Goal: Task Accomplishment & Management: Manage account settings

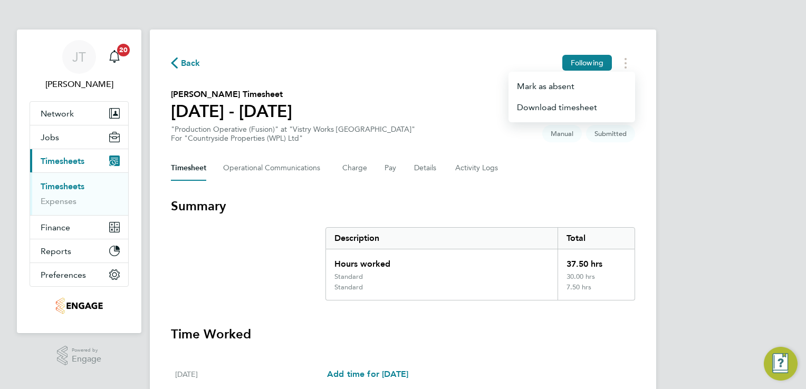
click at [552, 167] on div "Timesheet Operational Communications Charge Pay Details Activity Logs" at bounding box center [403, 168] width 464 height 25
click at [623, 62] on button "Timesheets Menu" at bounding box center [625, 63] width 19 height 16
click at [677, 139] on div "[PERSON_NAME] [PERSON_NAME] Notifications 20 Applications: Network Team Members…" at bounding box center [403, 390] width 806 height 781
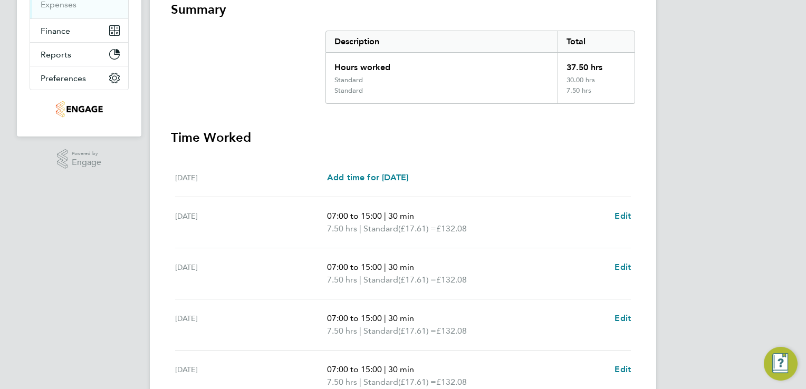
scroll to position [211, 0]
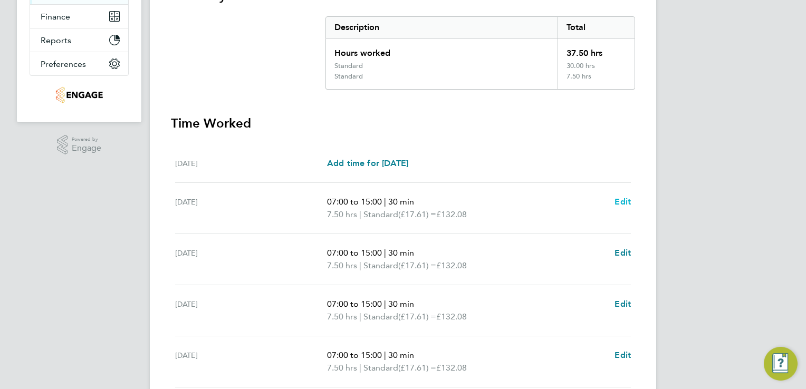
click at [624, 206] on link "Edit" at bounding box center [623, 202] width 16 height 13
select select "30"
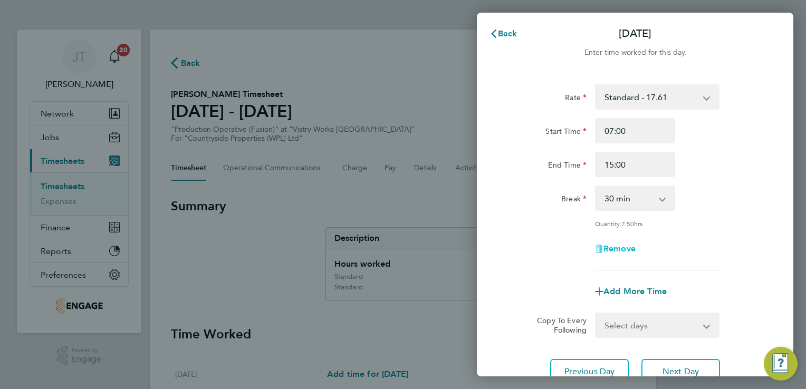
click at [616, 251] on span "Remove" at bounding box center [620, 249] width 32 height 10
select select "null"
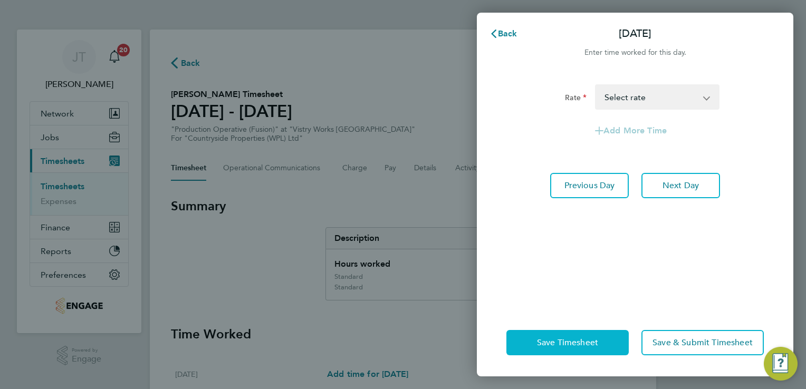
click at [557, 336] on button "Save Timesheet" at bounding box center [567, 342] width 122 height 25
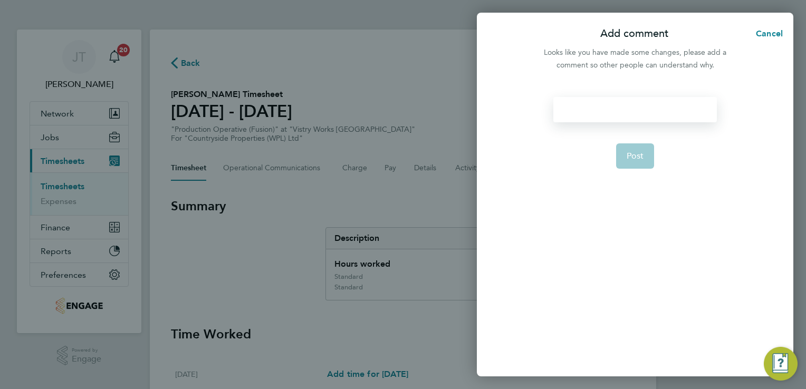
click at [606, 118] on div at bounding box center [634, 109] width 163 height 25
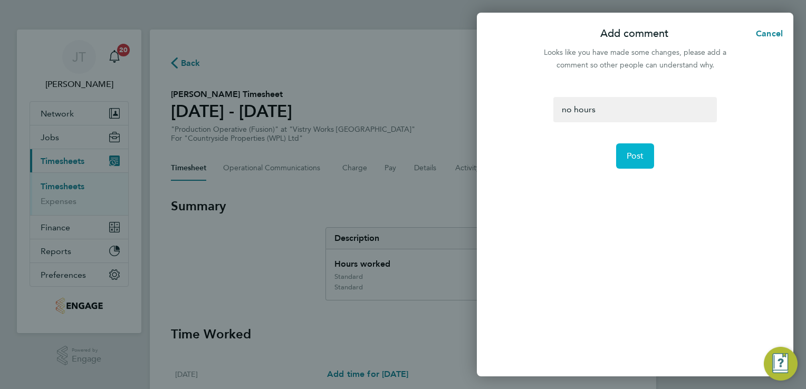
click at [640, 155] on span "Post" at bounding box center [635, 156] width 17 height 11
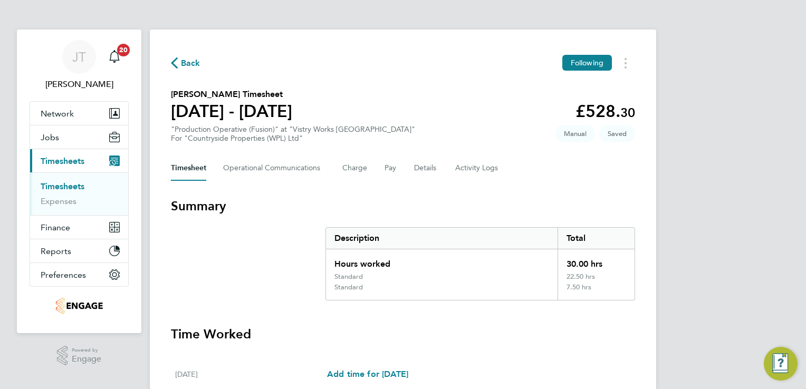
click at [640, 155] on div "Back Following [PERSON_NAME] Timesheet [DATE] - [DATE] £528. 30 "Production Ope…" at bounding box center [403, 391] width 506 height 722
click at [60, 183] on link "Timesheets" at bounding box center [63, 186] width 44 height 10
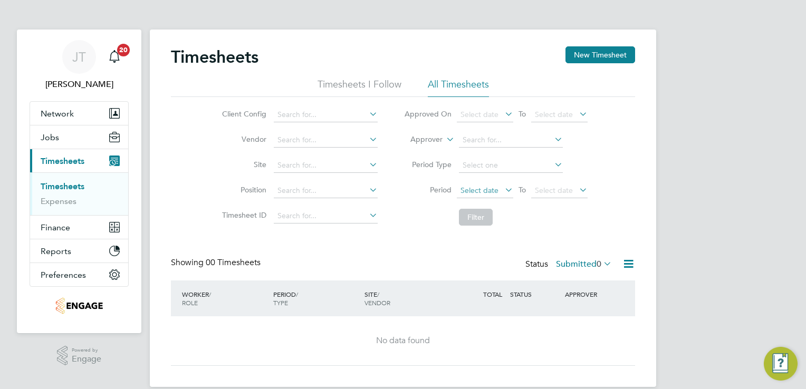
click at [476, 194] on span "Select date" at bounding box center [480, 190] width 38 height 9
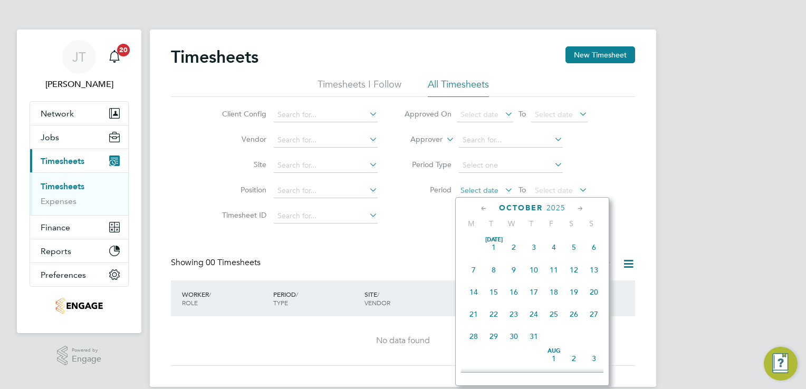
scroll to position [321, 0]
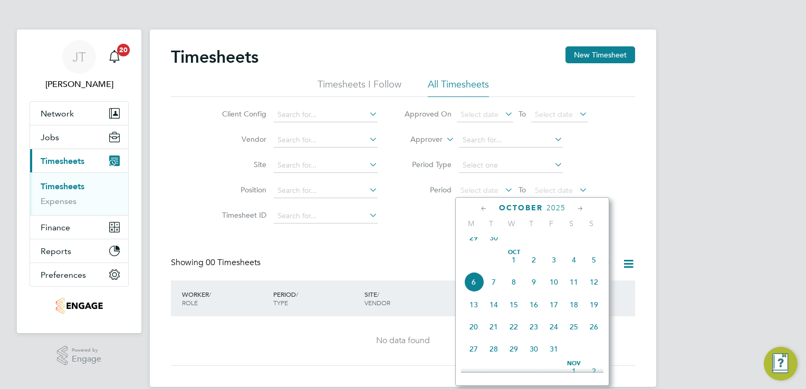
click at [483, 209] on icon at bounding box center [484, 209] width 10 height 12
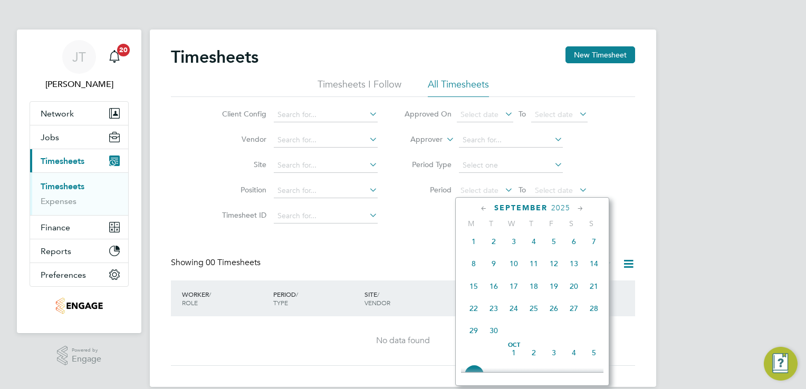
click at [483, 209] on icon at bounding box center [484, 209] width 10 height 12
click at [468, 338] on span "25" at bounding box center [474, 334] width 20 height 20
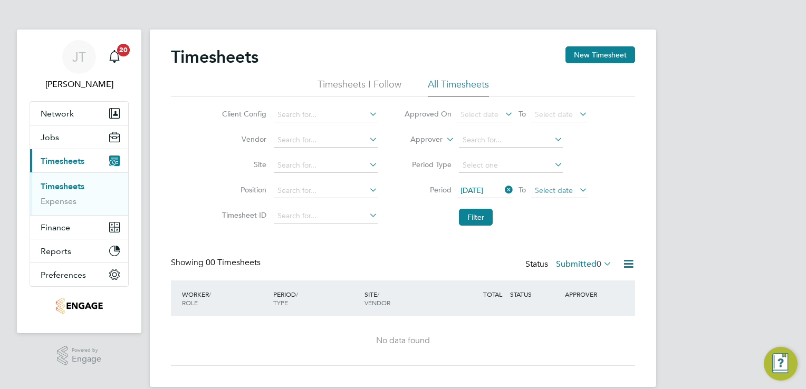
click at [556, 192] on span "Select date" at bounding box center [554, 190] width 38 height 9
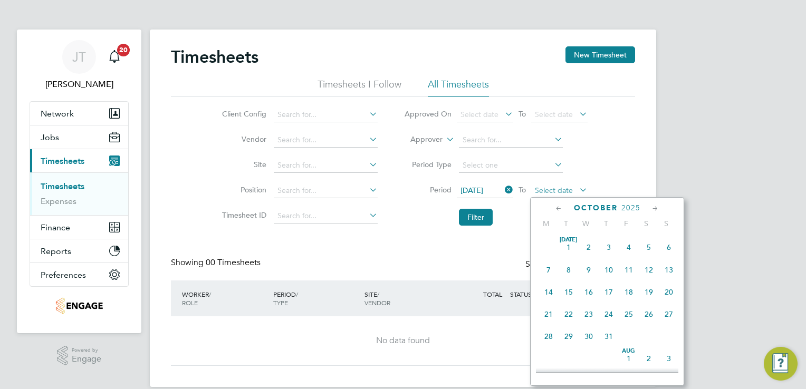
scroll to position [321, 0]
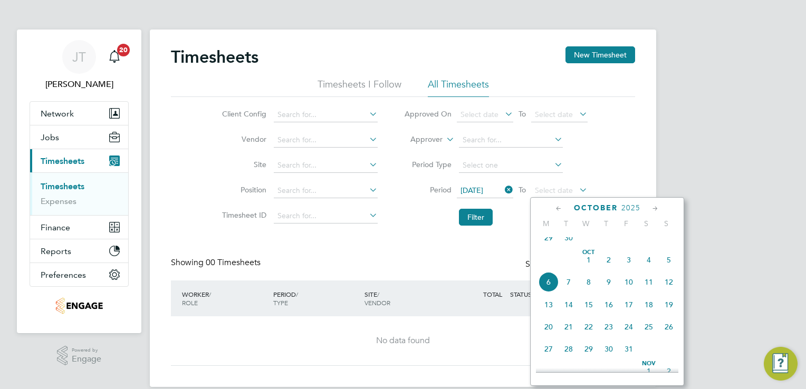
click at [559, 208] on icon at bounding box center [559, 209] width 10 height 12
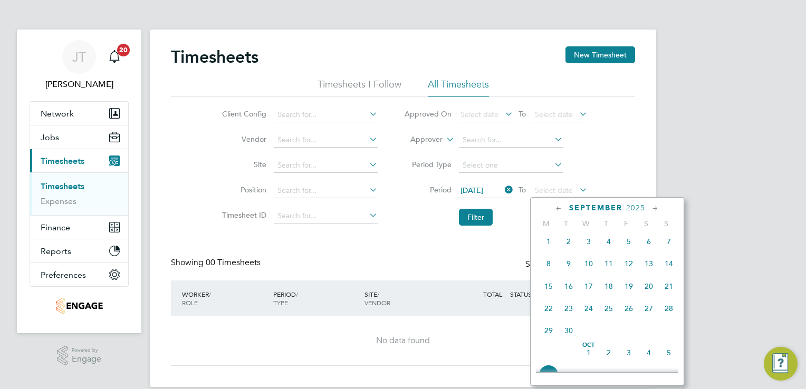
click at [672, 318] on span "28" at bounding box center [669, 309] width 20 height 20
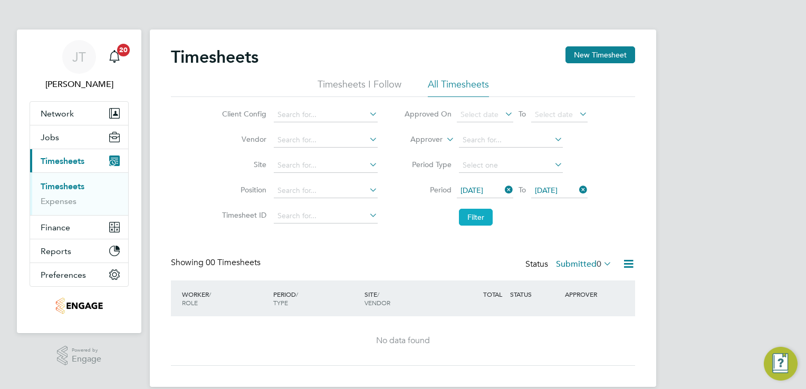
click at [473, 221] on button "Filter" at bounding box center [476, 217] width 34 height 17
click at [588, 266] on label "Submitted 0" at bounding box center [584, 264] width 56 height 11
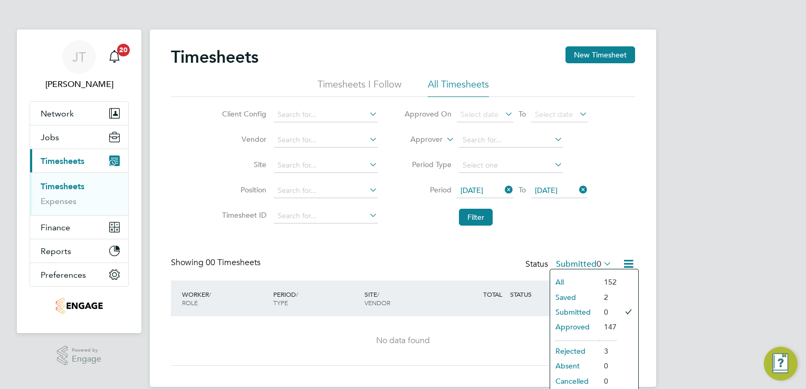
click at [585, 288] on li "All" at bounding box center [574, 282] width 49 height 15
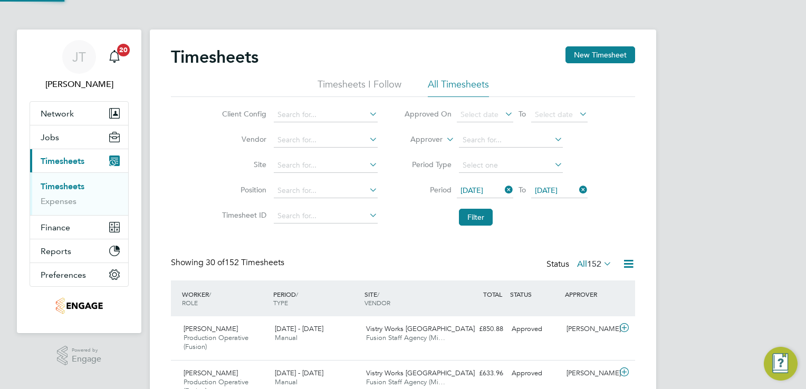
scroll to position [0, 0]
click at [469, 220] on button "Filter" at bounding box center [476, 217] width 34 height 17
click at [627, 262] on icon at bounding box center [628, 263] width 13 height 13
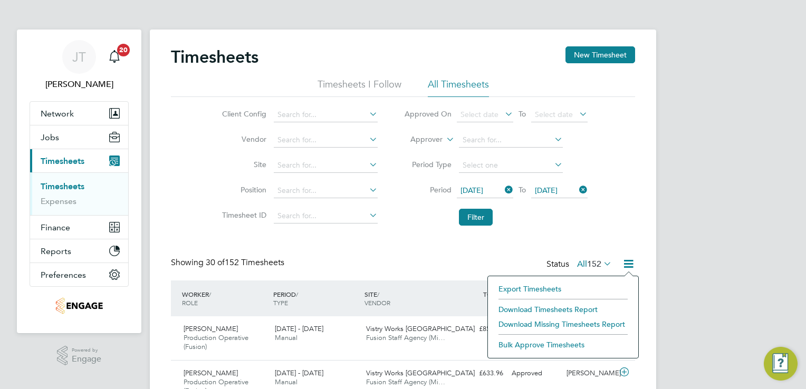
click at [547, 308] on li "Download Timesheets Report" at bounding box center [563, 309] width 140 height 15
